Goal: Navigation & Orientation: Find specific page/section

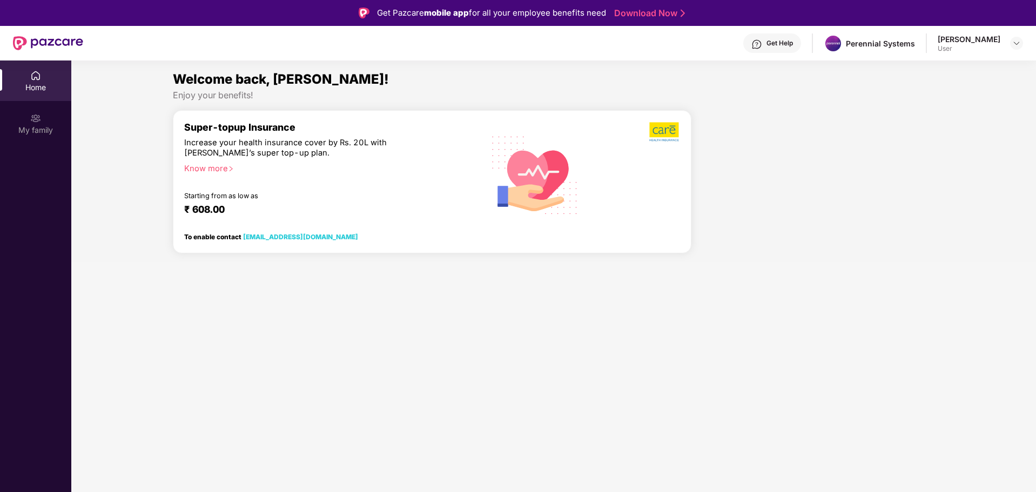
click at [246, 290] on section "Welcome back, [PERSON_NAME]! Enjoy your benefits! Super-topup Insurance Increas…" at bounding box center [553, 306] width 965 height 492
click at [1013, 43] on img at bounding box center [1016, 43] width 9 height 9
click at [884, 126] on div at bounding box center [818, 186] width 244 height 152
click at [31, 89] on div "Home" at bounding box center [35, 87] width 71 height 11
click at [46, 104] on div "My family" at bounding box center [35, 123] width 71 height 41
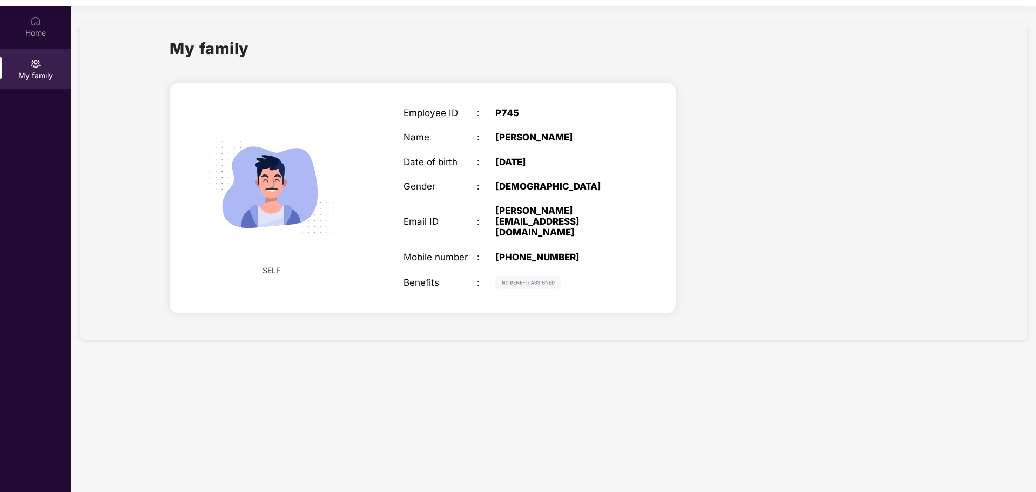
scroll to position [60, 0]
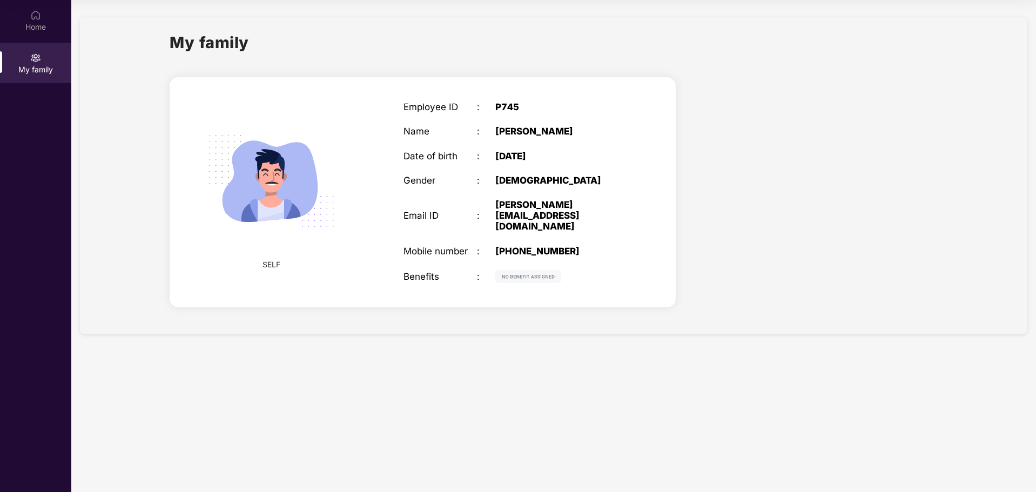
click at [527, 270] on img at bounding box center [528, 276] width 66 height 13
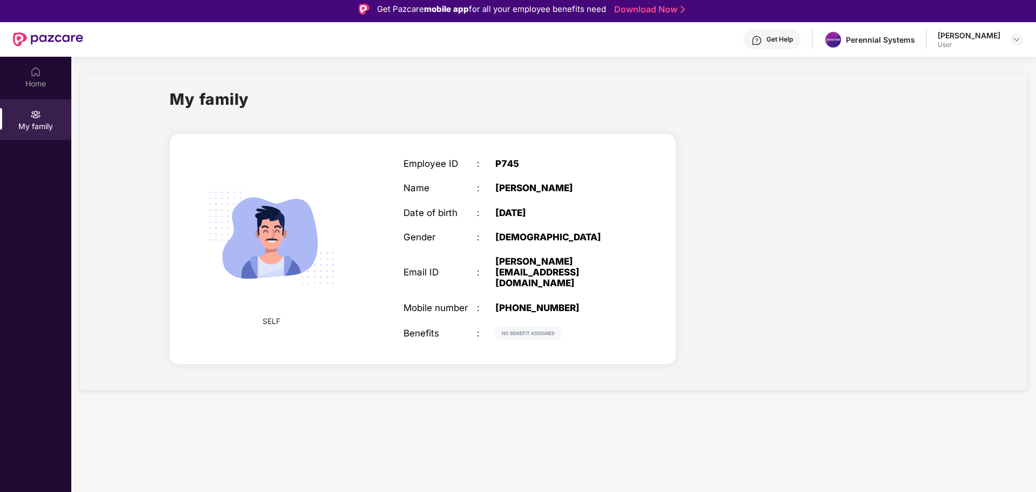
scroll to position [0, 0]
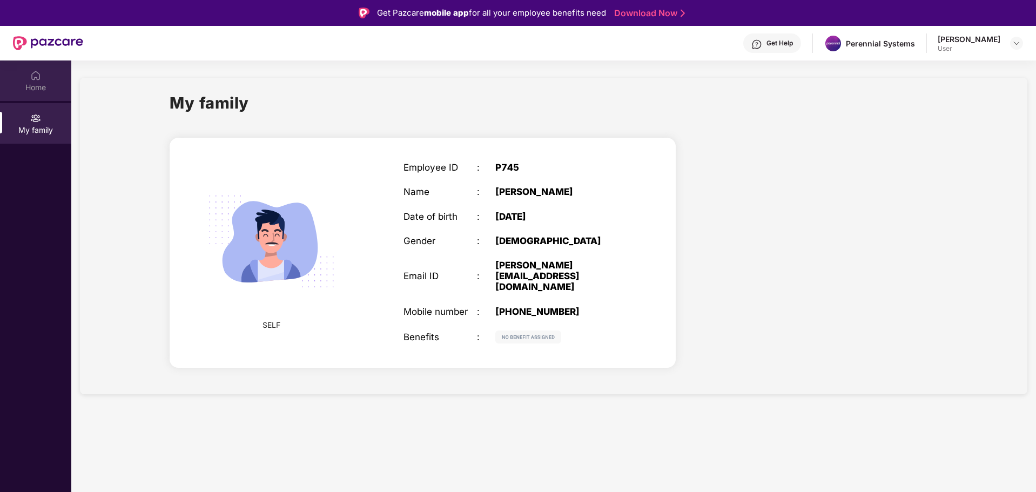
click at [28, 80] on div "Home" at bounding box center [35, 80] width 71 height 41
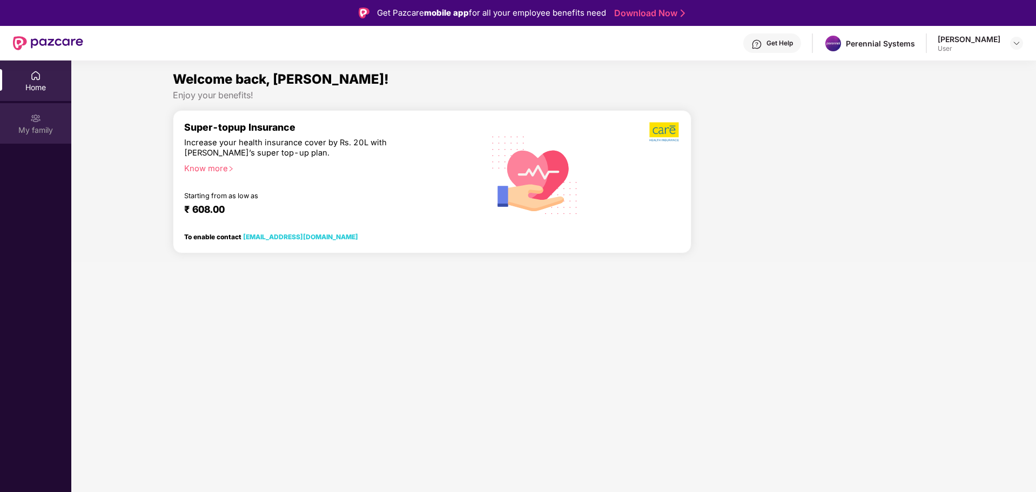
click at [35, 117] on img at bounding box center [35, 118] width 11 height 11
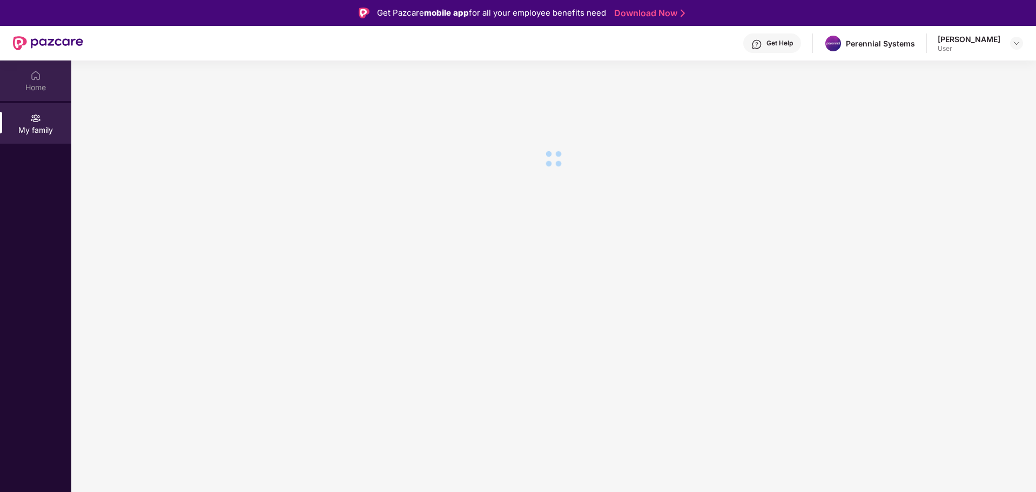
click at [39, 86] on div "Home" at bounding box center [35, 87] width 71 height 11
